Goal: Task Accomplishment & Management: Use online tool/utility

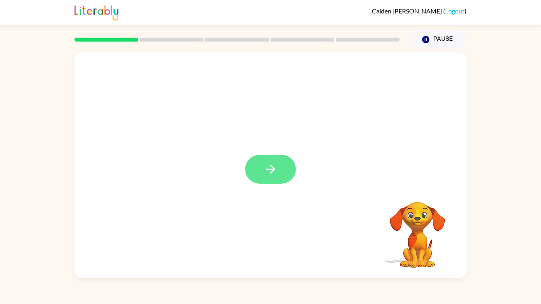
click at [266, 162] on button "button" at bounding box center [270, 169] width 51 height 29
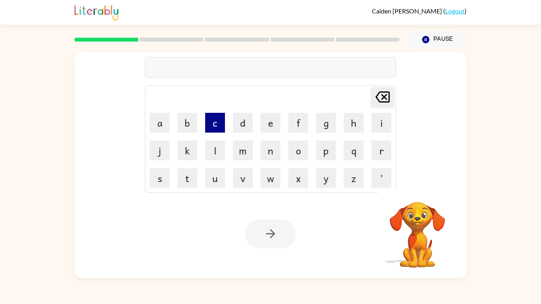
click at [214, 125] on button "c" at bounding box center [215, 123] width 20 height 20
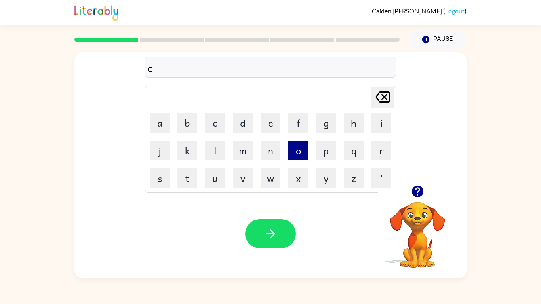
click at [289, 153] on button "o" at bounding box center [298, 151] width 20 height 20
click at [178, 123] on button "b" at bounding box center [187, 123] width 20 height 20
click at [244, 150] on button "m" at bounding box center [243, 151] width 20 height 20
click at [403, 88] on div "cobm Delete Delete last character input a b c d e f g h i j k l m n o p q r s t…" at bounding box center [270, 118] width 392 height 133
click at [394, 93] on button "Delete Delete last character input" at bounding box center [383, 97] width 24 height 21
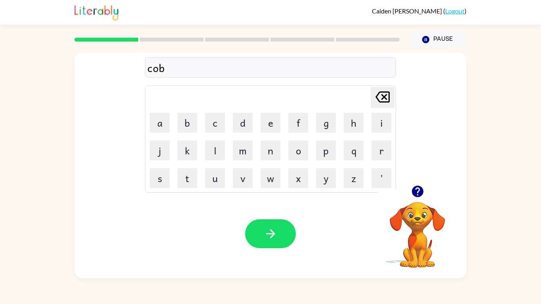
click at [393, 95] on button "Delete Delete last character input" at bounding box center [383, 97] width 24 height 21
click at [244, 150] on button "m" at bounding box center [243, 151] width 20 height 20
click at [334, 147] on button "p" at bounding box center [326, 151] width 20 height 20
click at [216, 148] on button "l" at bounding box center [215, 151] width 20 height 20
click at [267, 119] on button "e" at bounding box center [271, 123] width 20 height 20
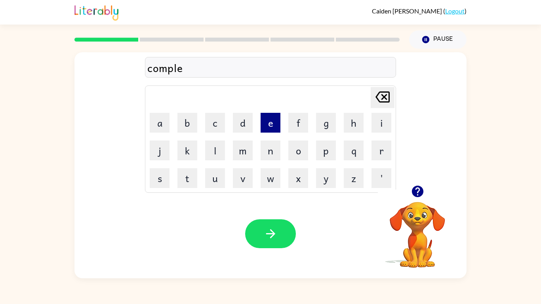
type button "e"
click at [276, 244] on button "button" at bounding box center [270, 233] width 51 height 29
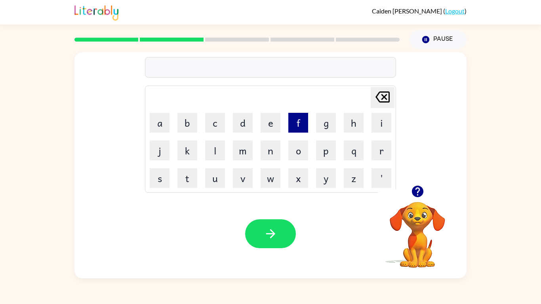
click at [292, 121] on button "f" at bounding box center [298, 123] width 20 height 20
click at [275, 122] on button "e" at bounding box center [271, 123] width 20 height 20
click at [275, 128] on button "e" at bounding box center [271, 123] width 20 height 20
click at [383, 100] on icon "Delete Delete last character input" at bounding box center [382, 97] width 19 height 19
click at [156, 179] on button "s" at bounding box center [160, 178] width 20 height 20
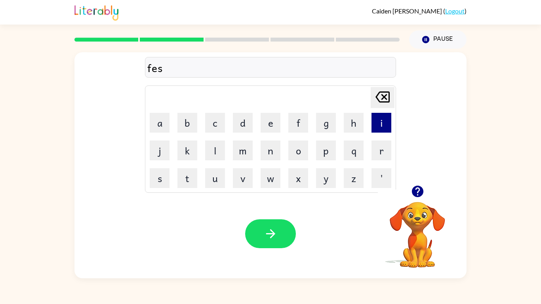
click at [389, 129] on button "i" at bounding box center [382, 123] width 20 height 20
click at [168, 181] on button "s" at bounding box center [160, 178] width 20 height 20
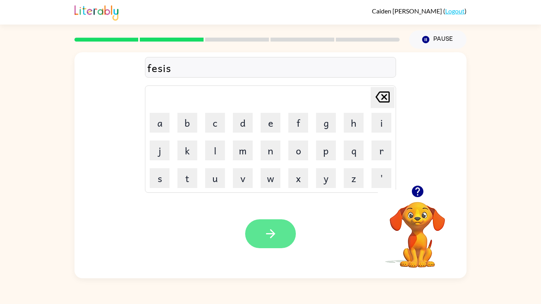
click at [256, 240] on button "button" at bounding box center [270, 233] width 51 height 29
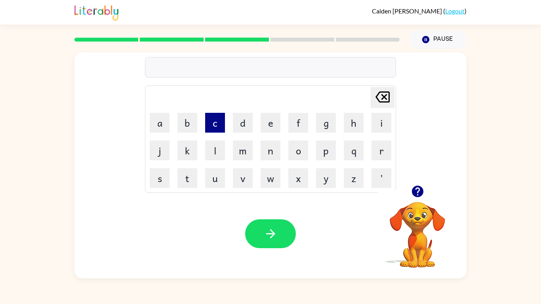
click at [208, 115] on button "c" at bounding box center [215, 123] width 20 height 20
type button "c"
click at [320, 154] on button "p" at bounding box center [326, 151] width 20 height 20
click at [379, 128] on button "i" at bounding box center [382, 123] width 20 height 20
click at [241, 122] on button "d" at bounding box center [243, 123] width 20 height 20
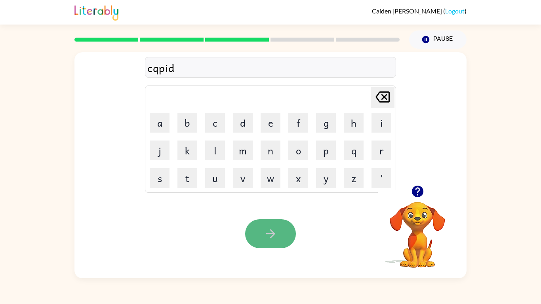
click at [265, 237] on icon "button" at bounding box center [271, 234] width 14 height 14
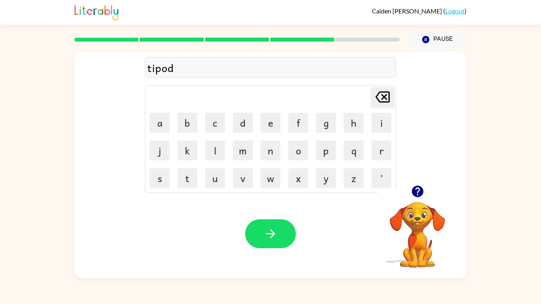
click at [151, 75] on div "tipod" at bounding box center [270, 67] width 246 height 17
click at [276, 221] on button "button" at bounding box center [270, 233] width 51 height 29
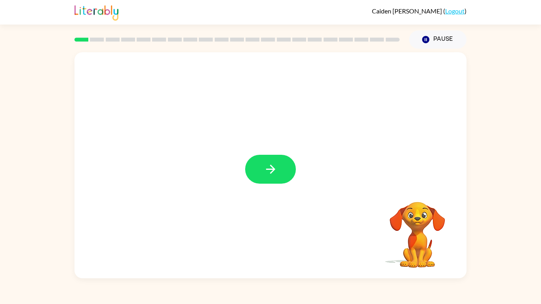
click at [286, 151] on div at bounding box center [270, 165] width 392 height 226
click at [277, 177] on button "button" at bounding box center [270, 169] width 51 height 29
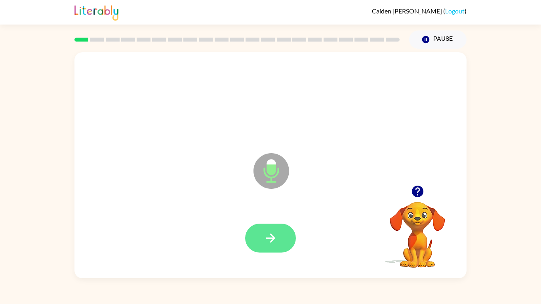
click at [284, 242] on button "button" at bounding box center [270, 238] width 51 height 29
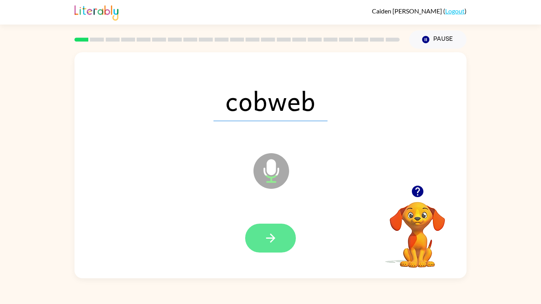
click at [275, 246] on button "button" at bounding box center [270, 238] width 51 height 29
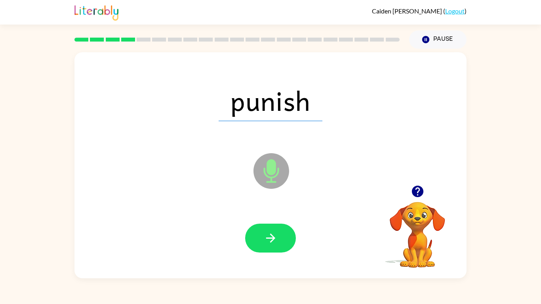
click at [291, 224] on div at bounding box center [270, 238] width 51 height 29
click at [284, 233] on button "button" at bounding box center [270, 238] width 51 height 29
click at [277, 245] on div at bounding box center [270, 238] width 51 height 29
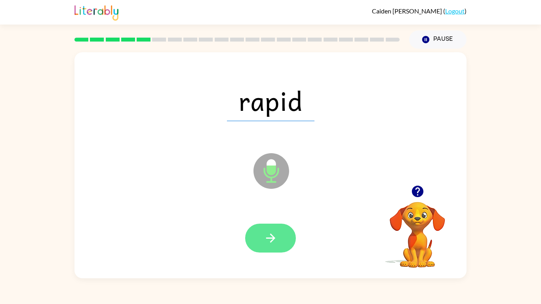
click at [268, 226] on button "button" at bounding box center [270, 238] width 51 height 29
click at [275, 229] on div at bounding box center [270, 238] width 51 height 29
click at [272, 234] on div at bounding box center [270, 238] width 51 height 29
click at [280, 236] on div at bounding box center [270, 238] width 51 height 29
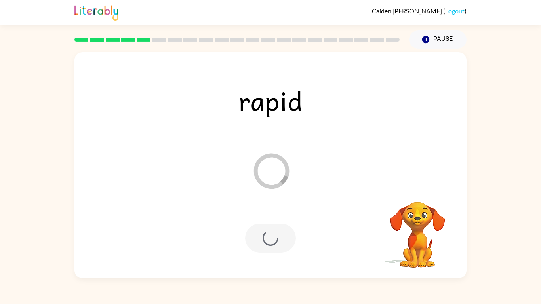
click at [281, 234] on div at bounding box center [270, 238] width 51 height 29
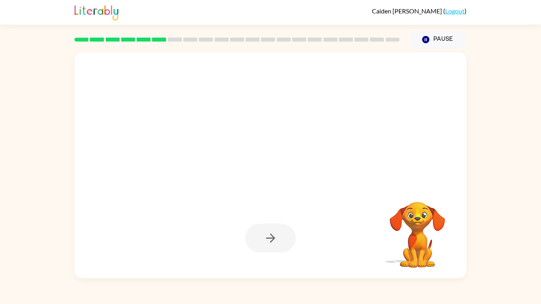
click at [502, 206] on div "Your browser must support playing .mp4 files to use Literably. Please try using…" at bounding box center [270, 164] width 541 height 230
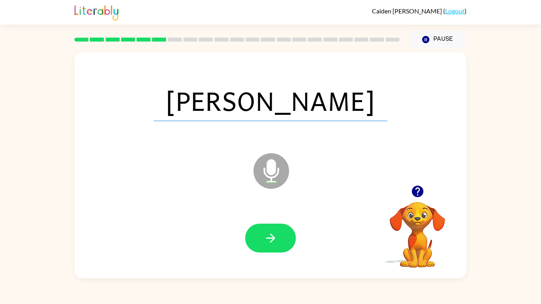
click at [505, 201] on div "robin Microphone The Microphone is here when it is your turn to talk Your brows…" at bounding box center [270, 164] width 541 height 230
click at [507, 198] on div "robin Microphone The Microphone is here when it is your turn to talk Your brows…" at bounding box center [270, 164] width 541 height 230
click at [505, 196] on div "robin Microphone The Microphone is here when it is your turn to talk Your brows…" at bounding box center [270, 164] width 541 height 230
click at [507, 197] on div "robin Microphone The Microphone is here when it is your turn to talk Your brows…" at bounding box center [270, 164] width 541 height 230
click at [507, 196] on div "robin Microphone The Microphone is here when it is your turn to talk Your brows…" at bounding box center [270, 164] width 541 height 230
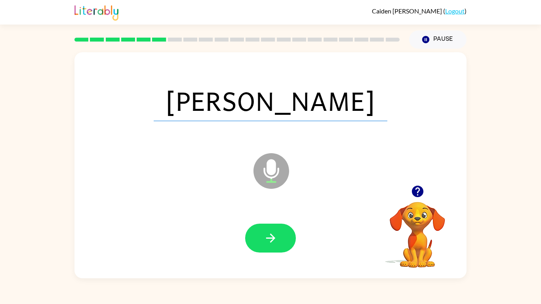
click at [523, 196] on div "robin Microphone The Microphone is here when it is your turn to talk Your brows…" at bounding box center [270, 164] width 541 height 230
click at [285, 251] on button "button" at bounding box center [270, 238] width 51 height 29
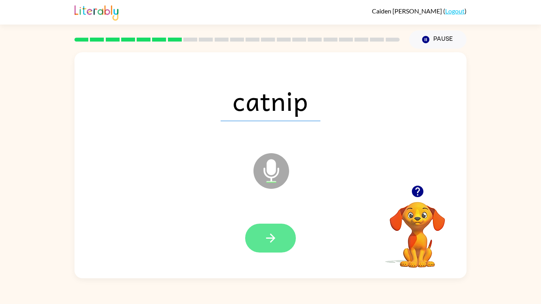
click at [275, 234] on icon "button" at bounding box center [271, 238] width 14 height 14
click at [268, 243] on div at bounding box center [270, 238] width 51 height 29
click at [278, 225] on button "button" at bounding box center [270, 238] width 51 height 29
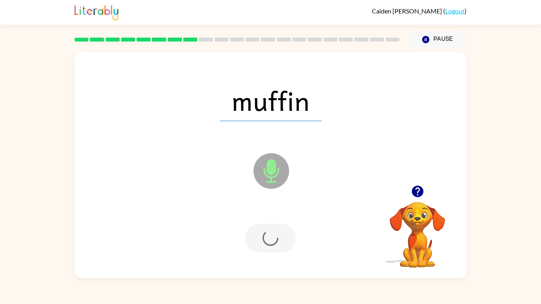
click at [272, 237] on div at bounding box center [270, 238] width 51 height 29
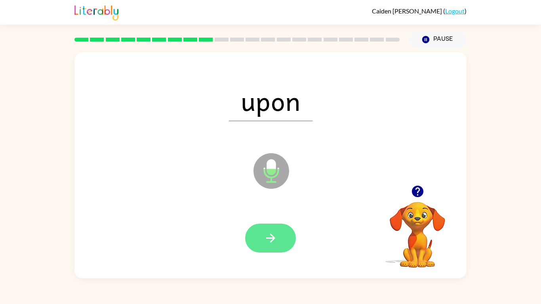
click at [273, 229] on button "button" at bounding box center [270, 238] width 51 height 29
click at [266, 231] on div at bounding box center [270, 238] width 51 height 29
click at [269, 254] on div at bounding box center [270, 238] width 376 height 65
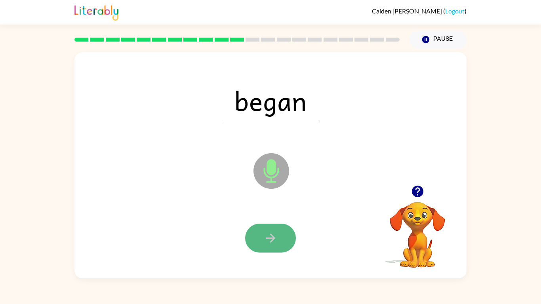
click at [278, 238] on button "button" at bounding box center [270, 238] width 51 height 29
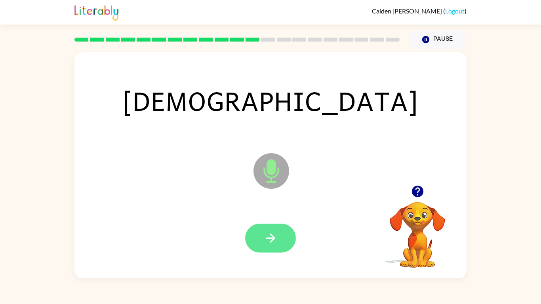
click at [267, 234] on icon "button" at bounding box center [271, 238] width 14 height 14
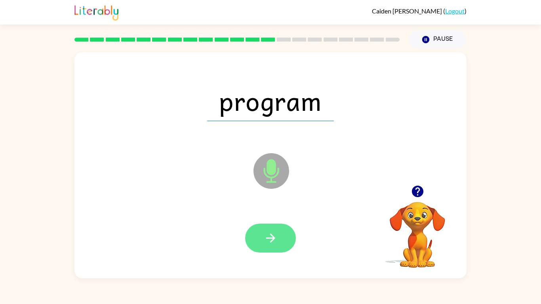
click at [278, 236] on button "button" at bounding box center [270, 238] width 51 height 29
click at [280, 228] on div at bounding box center [270, 238] width 51 height 29
click at [283, 246] on button "button" at bounding box center [270, 238] width 51 height 29
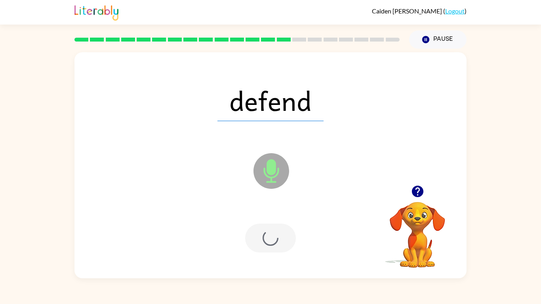
click at [264, 235] on div at bounding box center [270, 238] width 51 height 29
click at [281, 230] on div at bounding box center [270, 238] width 51 height 29
click at [278, 254] on div at bounding box center [270, 238] width 376 height 65
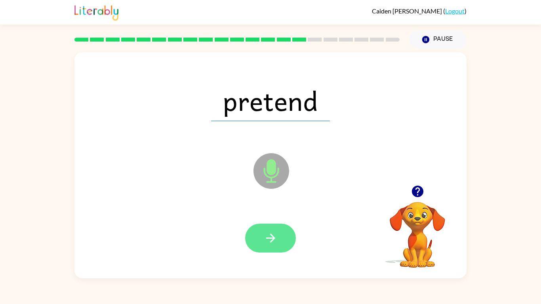
click at [276, 251] on button "button" at bounding box center [270, 238] width 51 height 29
click at [266, 245] on div at bounding box center [270, 238] width 51 height 29
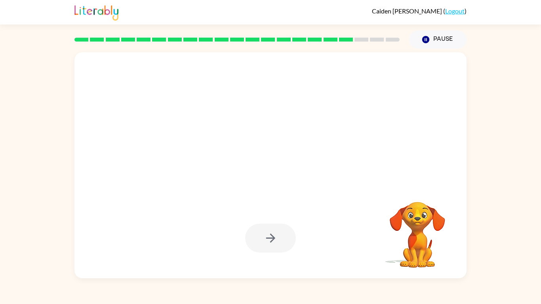
click at [260, 227] on div at bounding box center [270, 238] width 51 height 29
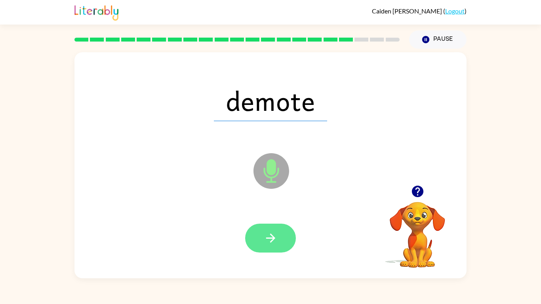
click at [266, 239] on icon "button" at bounding box center [271, 238] width 14 height 14
